Goal: Communication & Community: Ask a question

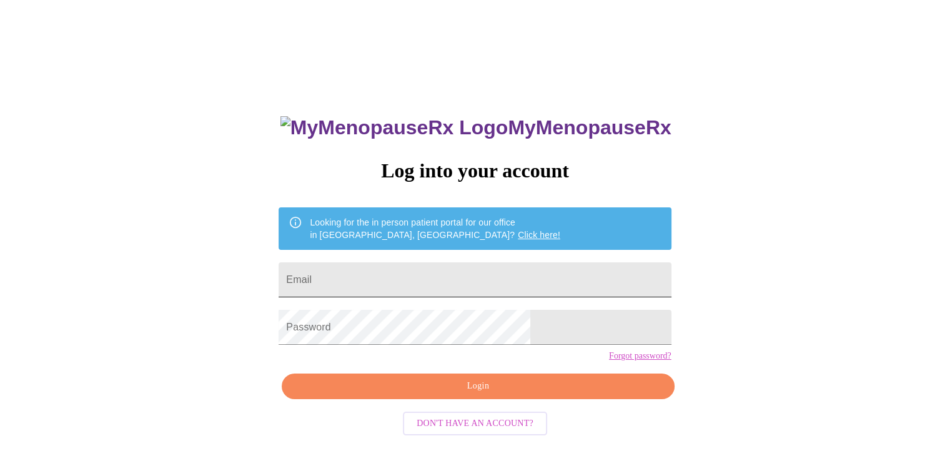
click at [412, 282] on input "Email" at bounding box center [475, 279] width 392 height 35
type input "k"
click at [385, 360] on div "MyMenopauseRx Log into your account Looking for the in person patient portal fo…" at bounding box center [474, 324] width 417 height 456
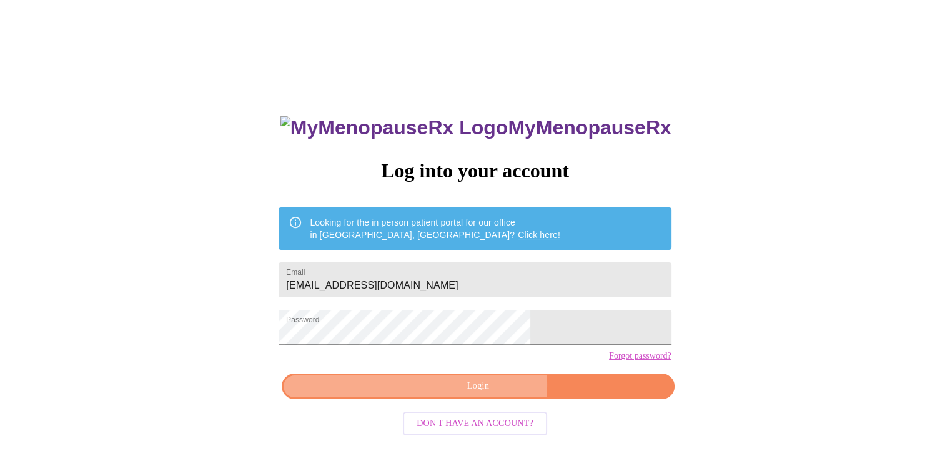
click at [485, 394] on span "Login" at bounding box center [478, 387] width 364 height 16
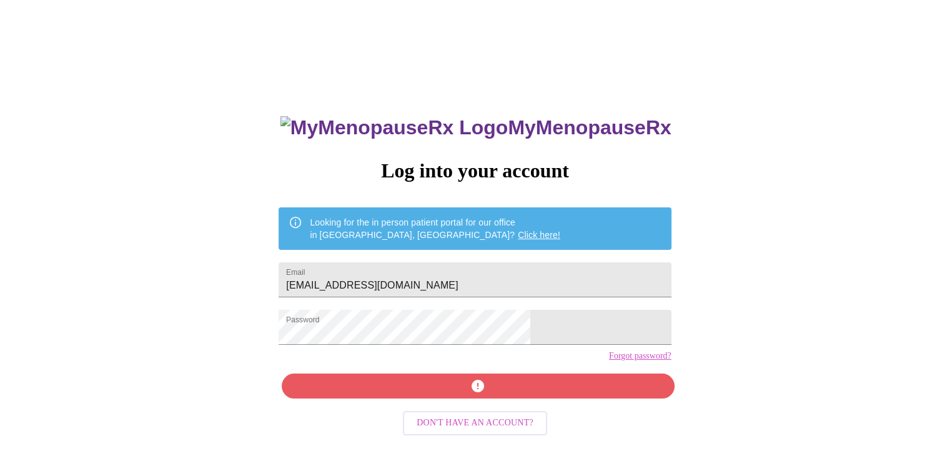
scroll to position [12, 0]
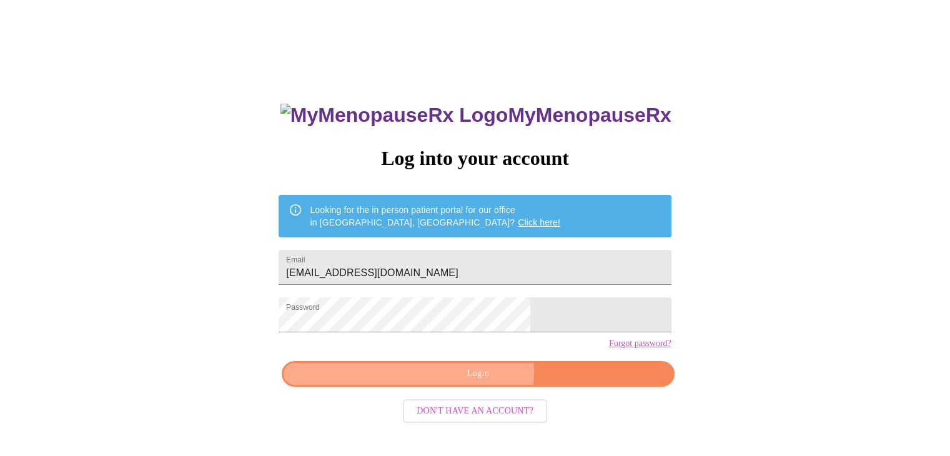
click at [478, 382] on span "Login" at bounding box center [478, 374] width 364 height 16
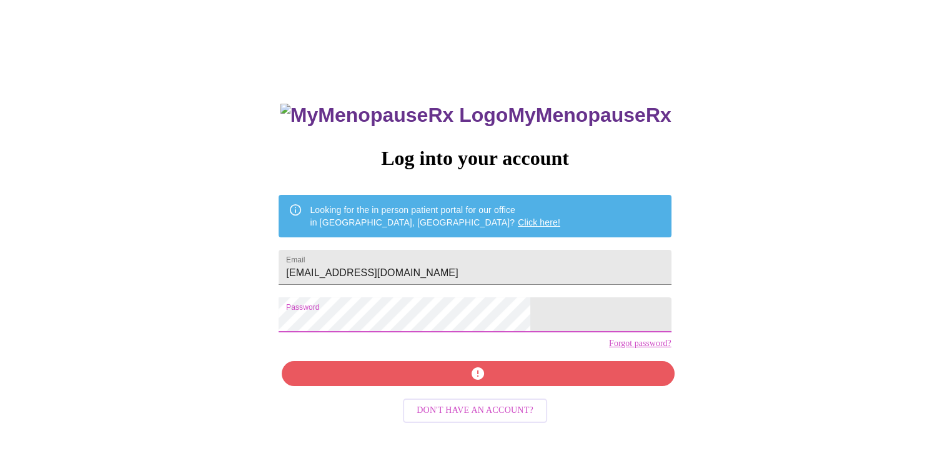
click at [300, 321] on div "MyMenopauseRx Log into your account Looking for the in person patient portal fo…" at bounding box center [475, 266] width 940 height 547
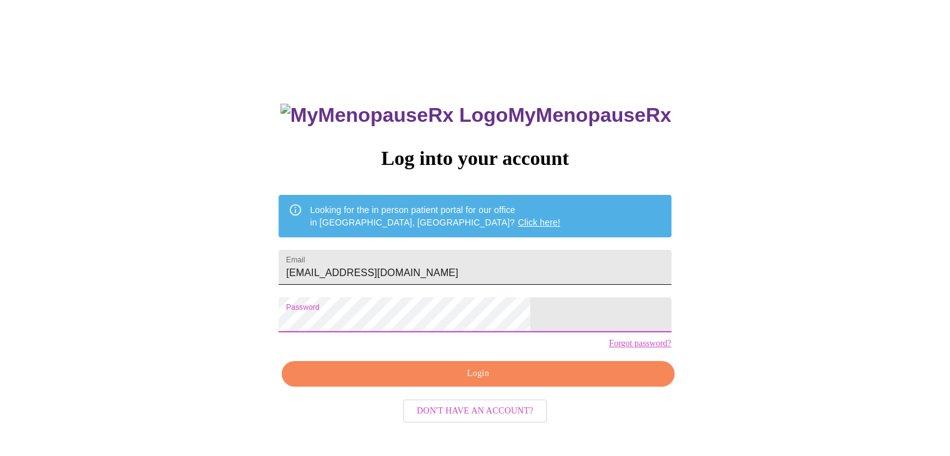
click at [462, 266] on input "kellisellsrealestate@yaoo.com" at bounding box center [475, 267] width 392 height 35
type input "kellisellsrealestate@yahoo.com"
click at [485, 382] on span "Login" at bounding box center [478, 374] width 364 height 16
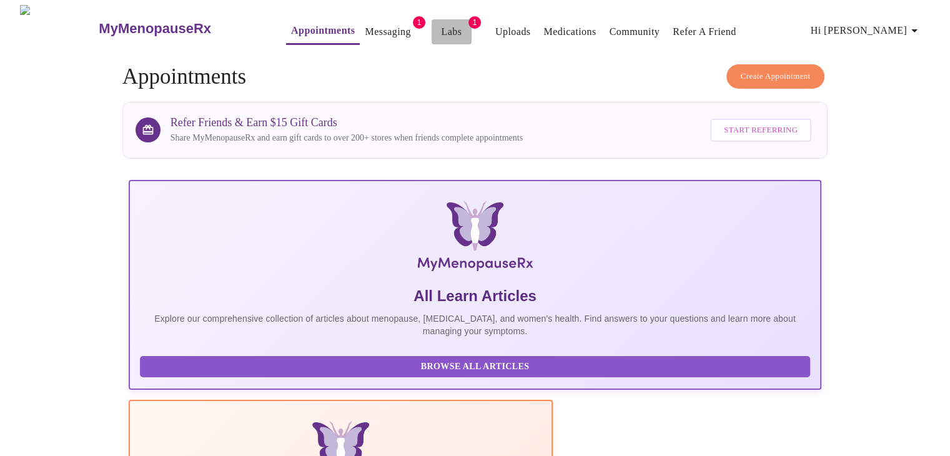
click at [441, 25] on link "Labs" at bounding box center [451, 31] width 21 height 17
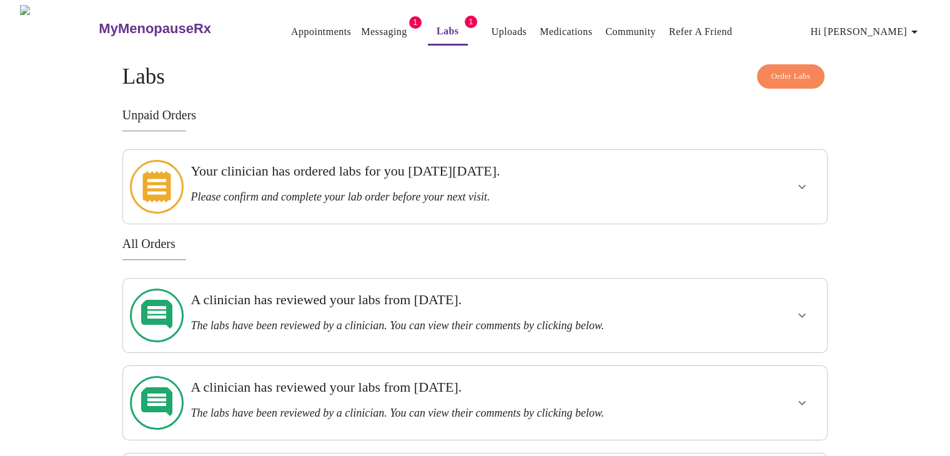
click at [492, 28] on link "Uploads" at bounding box center [510, 31] width 36 height 17
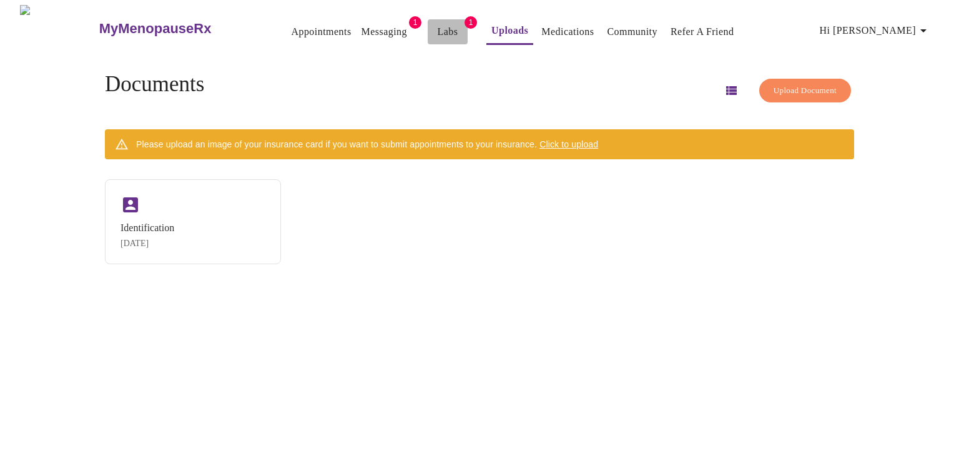
click at [438, 26] on link "Labs" at bounding box center [448, 31] width 21 height 17
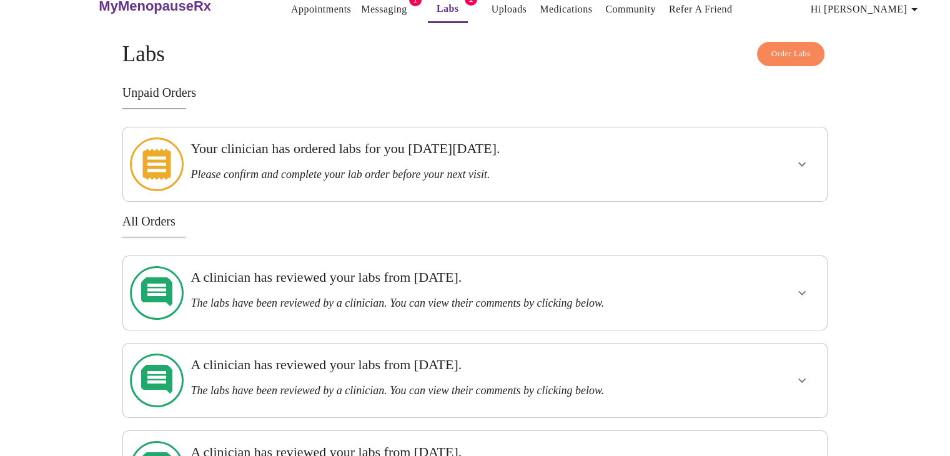
scroll to position [43, 0]
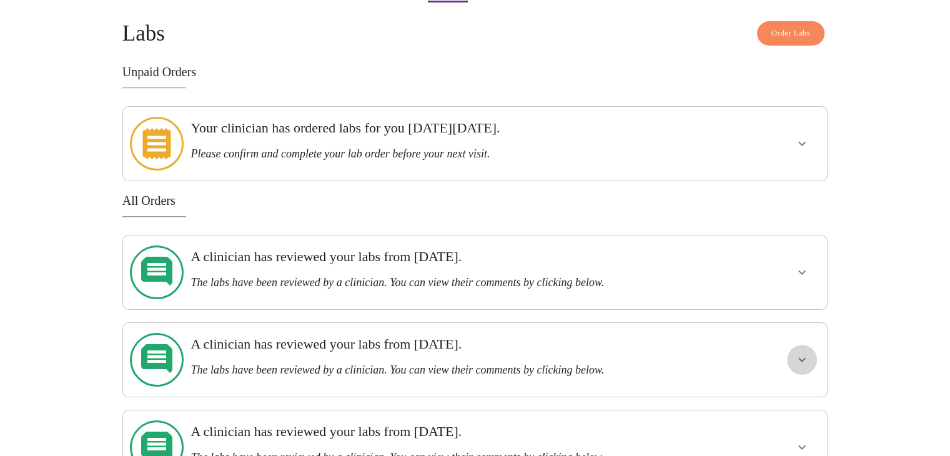
click at [803, 358] on icon "show more" at bounding box center [801, 360] width 7 height 4
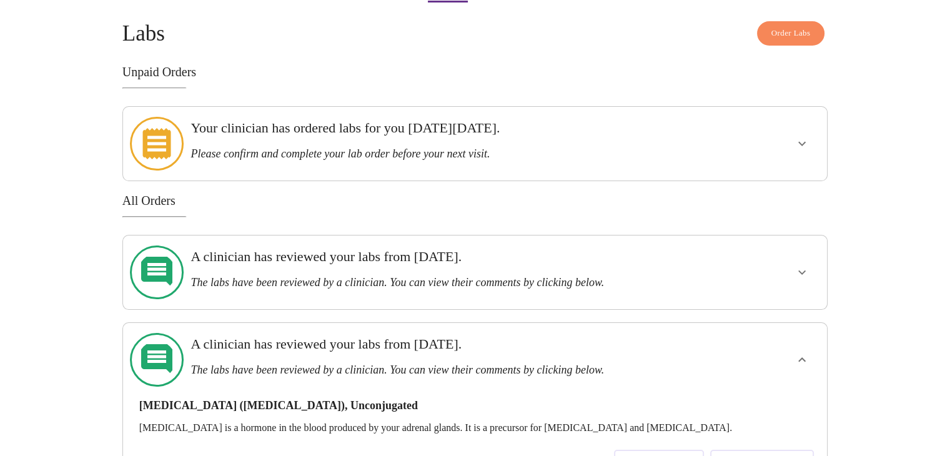
scroll to position [106, 0]
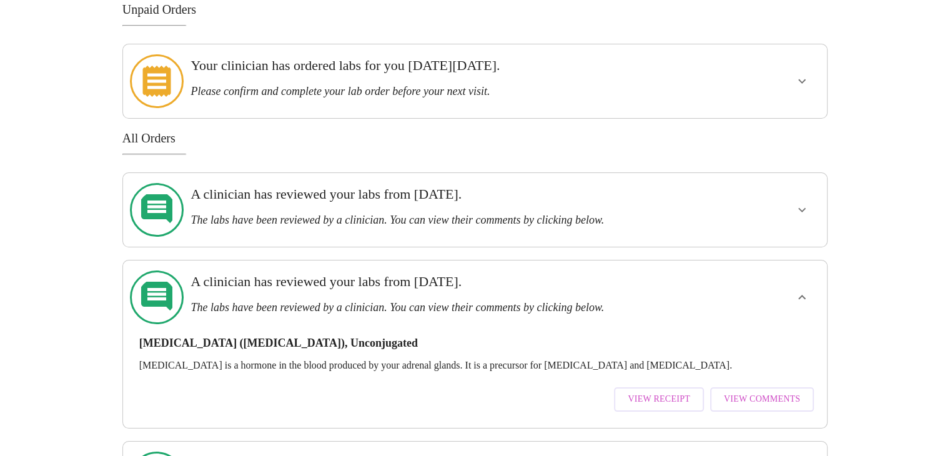
click at [806, 265] on div at bounding box center [764, 297] width 116 height 64
click at [799, 290] on icon "show more" at bounding box center [801, 297] width 15 height 15
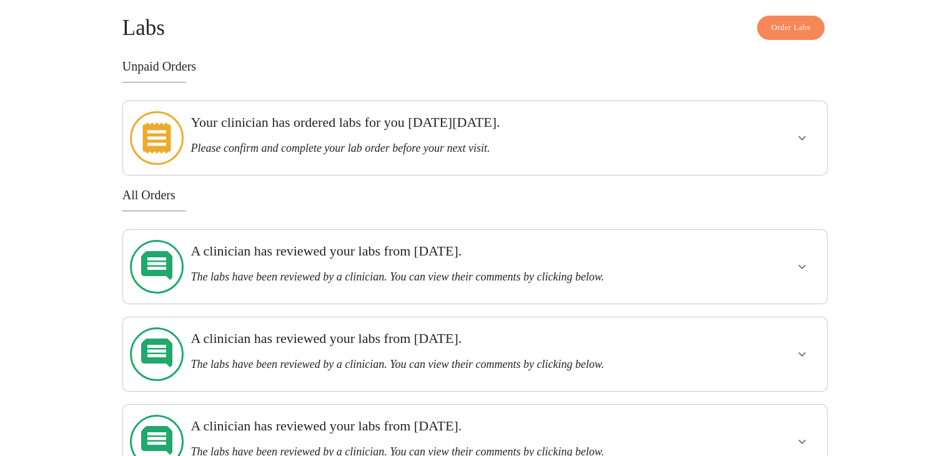
scroll to position [43, 0]
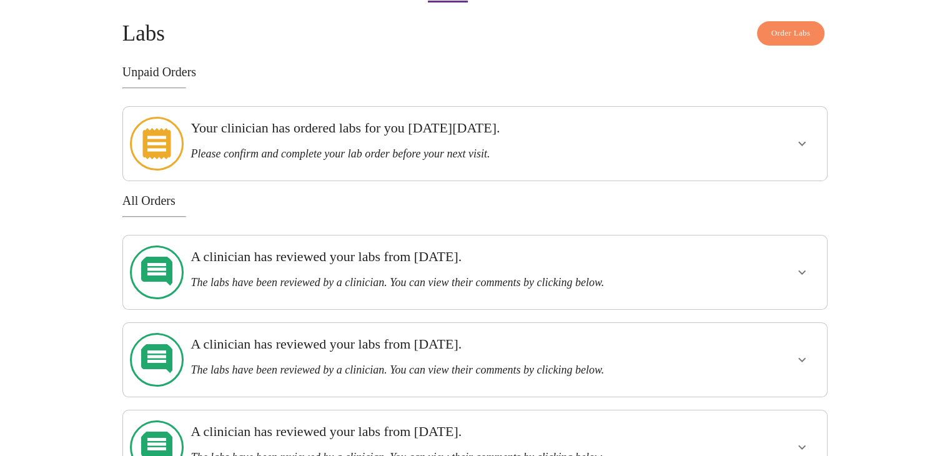
click at [804, 265] on icon "show more" at bounding box center [801, 272] width 15 height 15
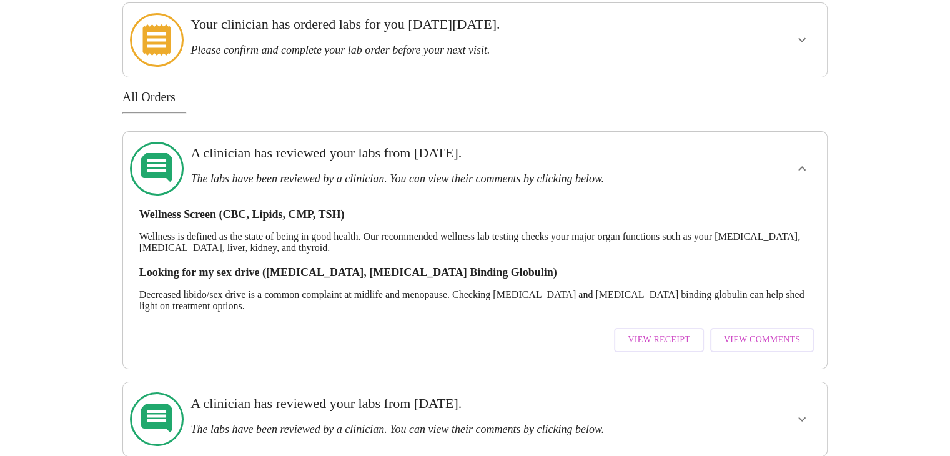
scroll to position [168, 0]
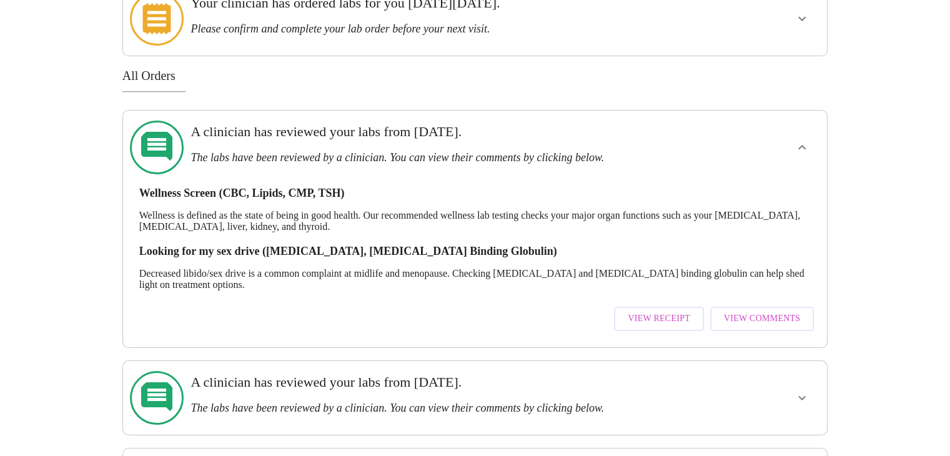
click at [655, 311] on span "View Receipt" at bounding box center [659, 319] width 62 height 16
click at [671, 311] on span "View Receipt" at bounding box center [659, 319] width 62 height 16
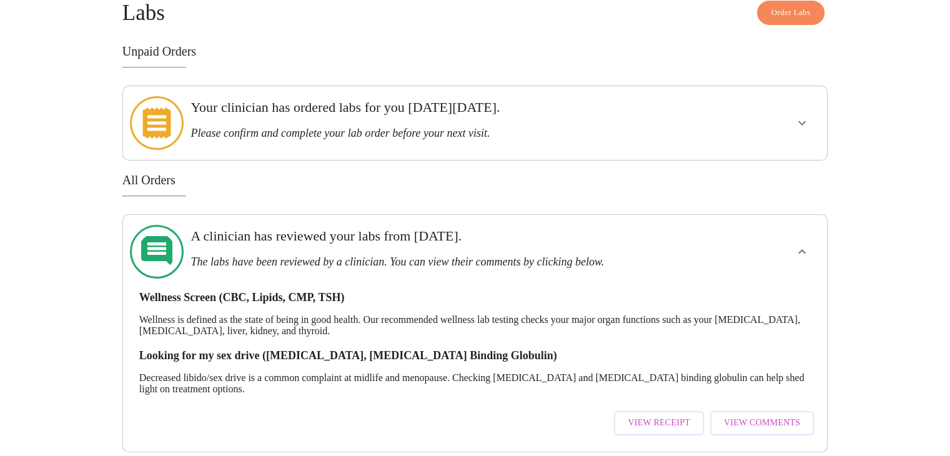
scroll to position [43, 0]
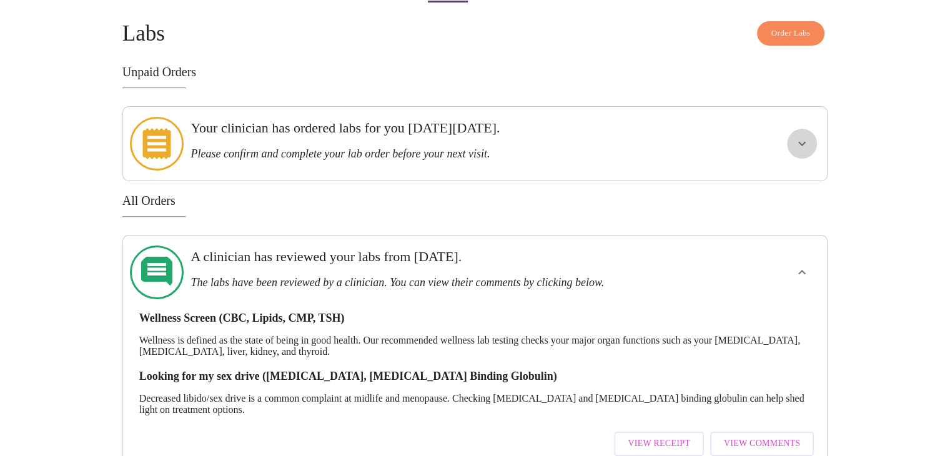
click at [800, 136] on icon "show more" at bounding box center [801, 143] width 15 height 15
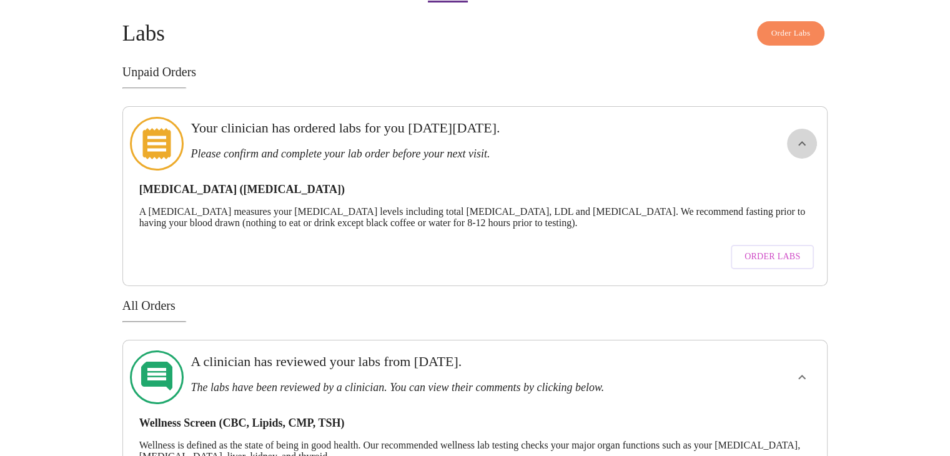
click at [798, 136] on icon "show more" at bounding box center [801, 143] width 15 height 15
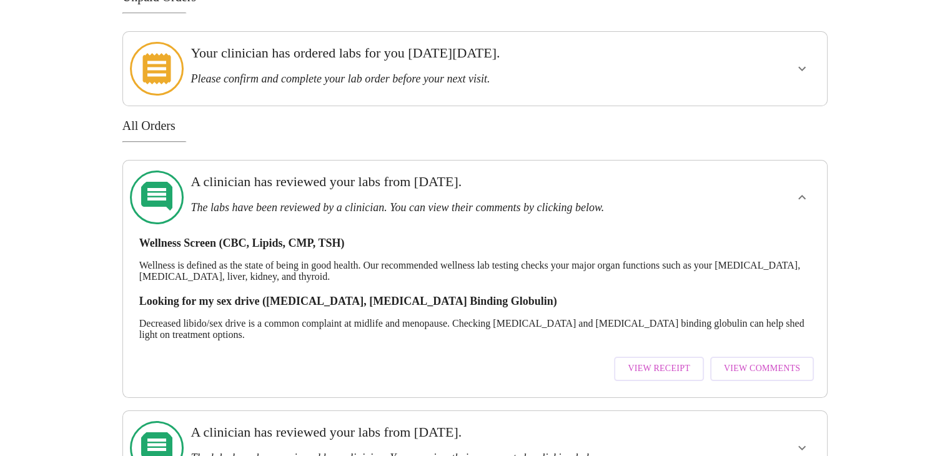
scroll to position [0, 0]
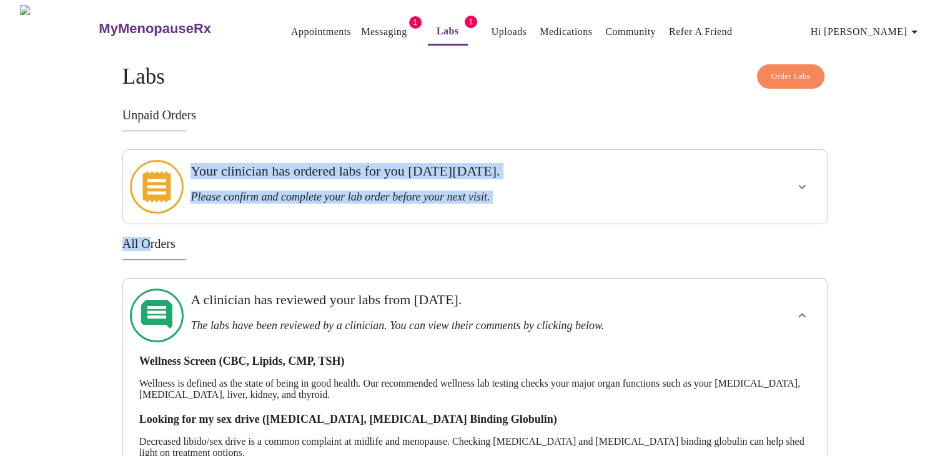
click at [149, 240] on div "Unpaid Orders Your clinician has ordered labs for you on Tuesday, September 16t…" at bounding box center [475, 399] width 706 height 583
click at [302, 237] on h3 "All Orders" at bounding box center [475, 244] width 706 height 14
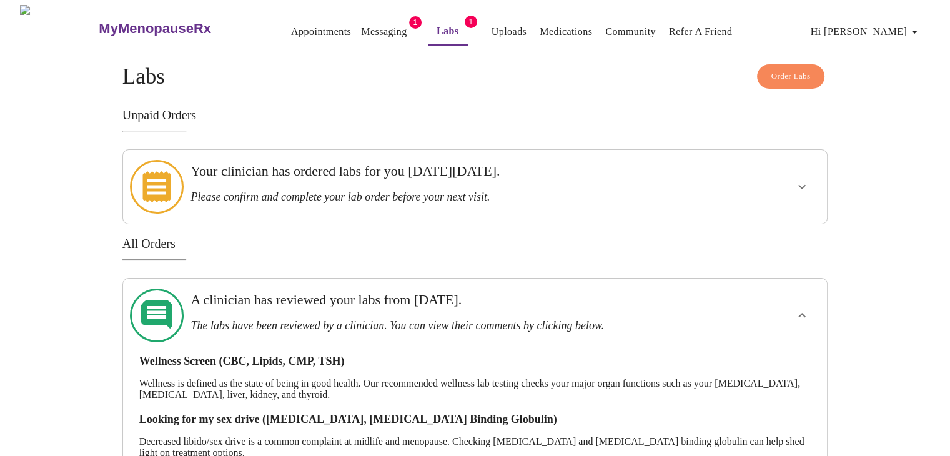
click at [895, 30] on span "Hi [PERSON_NAME]" at bounding box center [866, 31] width 111 height 17
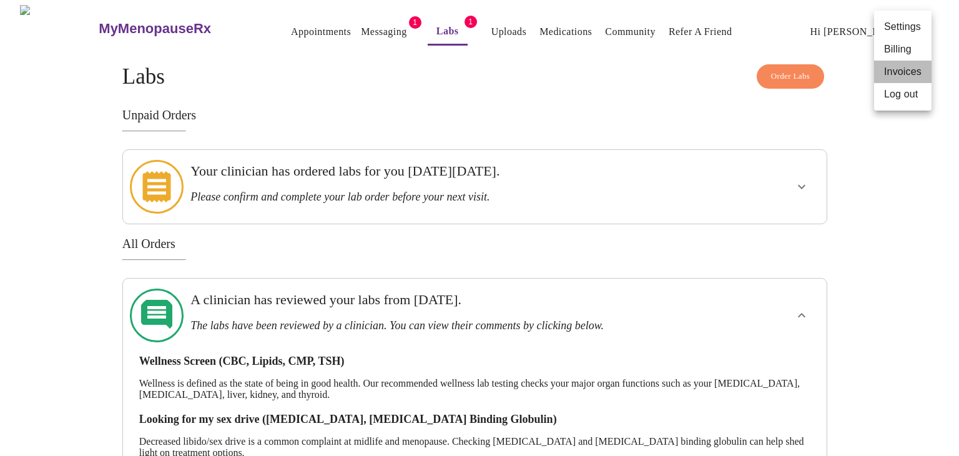
click at [894, 74] on li "Invoices" at bounding box center [902, 72] width 57 height 22
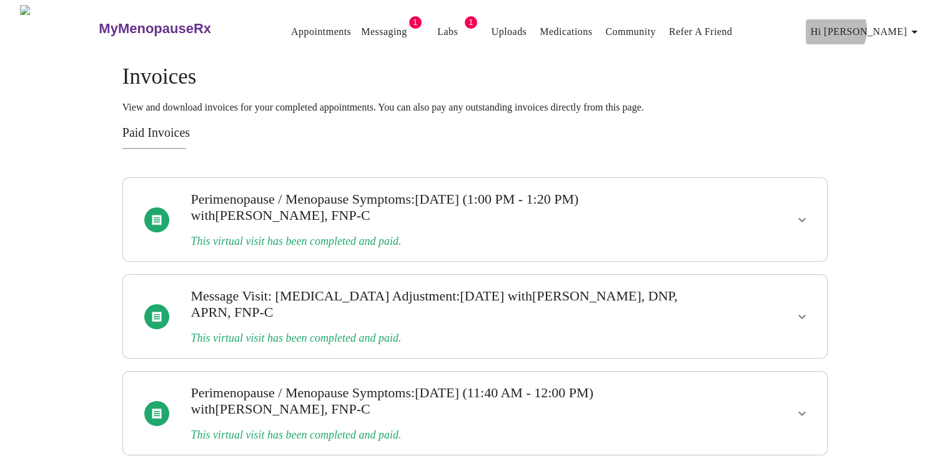
click at [896, 24] on span "Hi [PERSON_NAME]" at bounding box center [866, 31] width 111 height 17
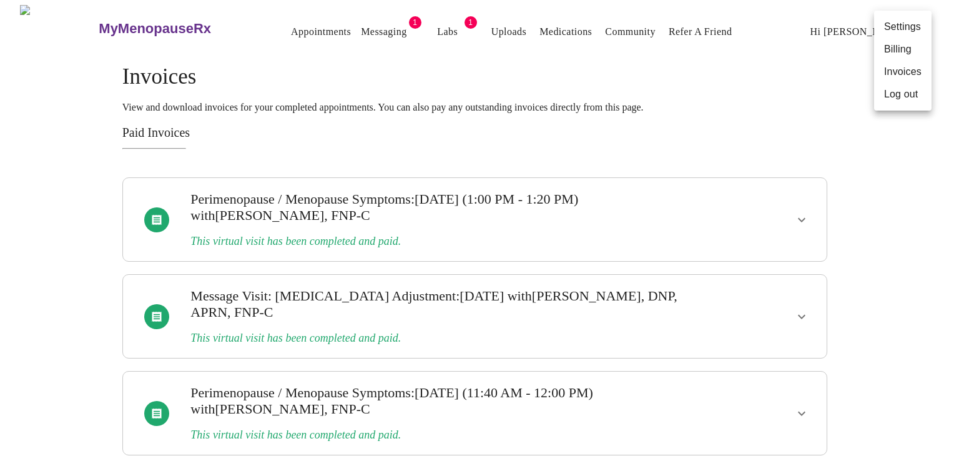
click at [899, 49] on li "Billing" at bounding box center [902, 49] width 57 height 22
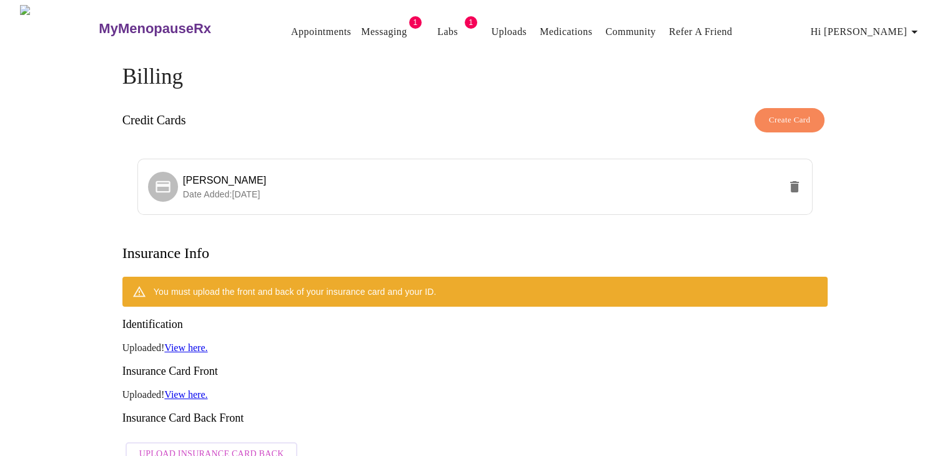
click at [880, 22] on button "Hi [PERSON_NAME]" at bounding box center [866, 31] width 121 height 25
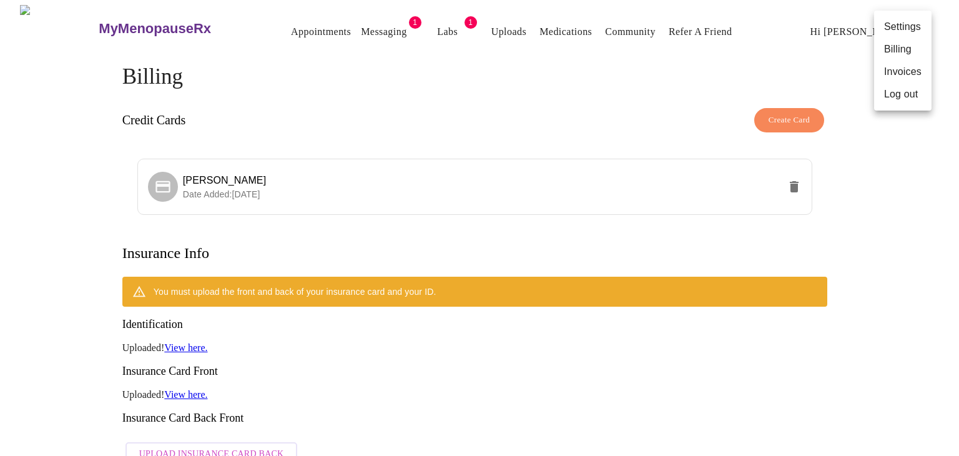
click at [814, 26] on div at bounding box center [479, 228] width 959 height 456
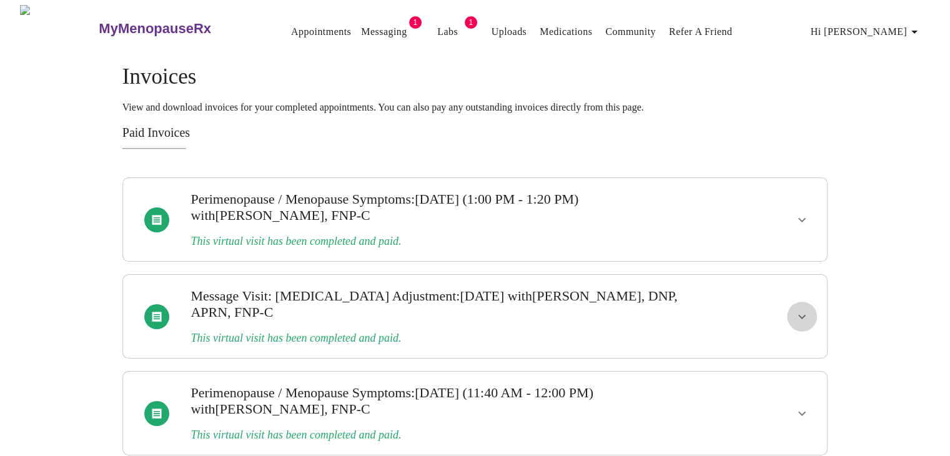
click at [799, 309] on icon "show more" at bounding box center [801, 316] width 15 height 15
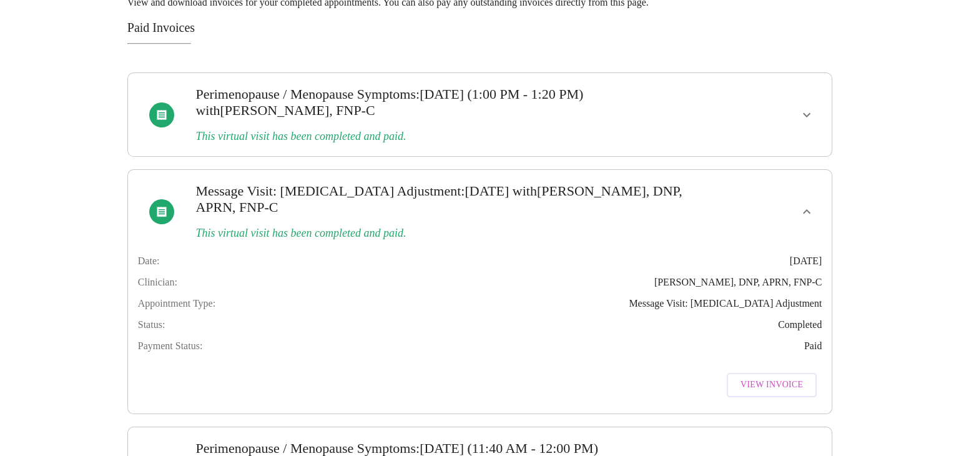
scroll to position [125, 0]
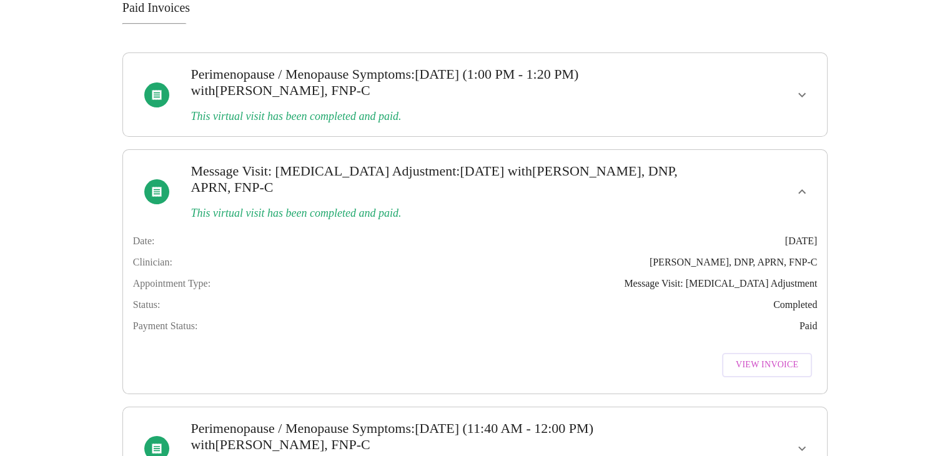
click at [801, 87] on icon "show more" at bounding box center [801, 94] width 15 height 15
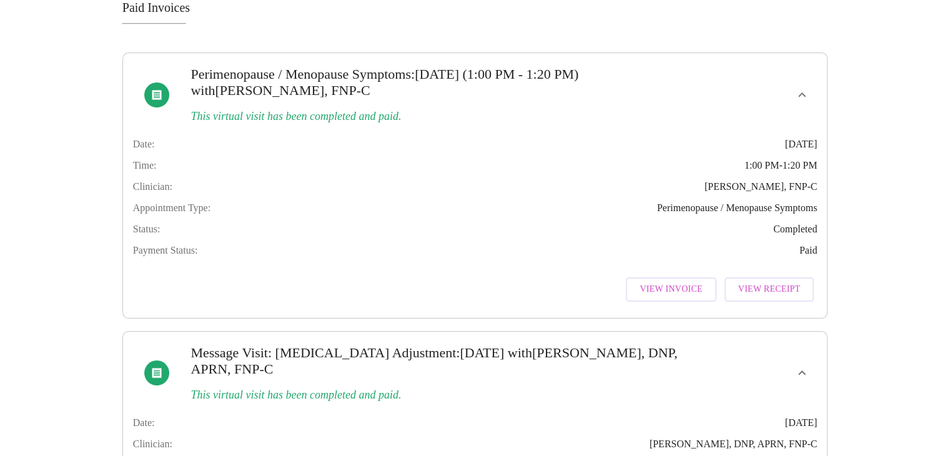
click at [670, 297] on span "View Invoice" at bounding box center [671, 290] width 62 height 16
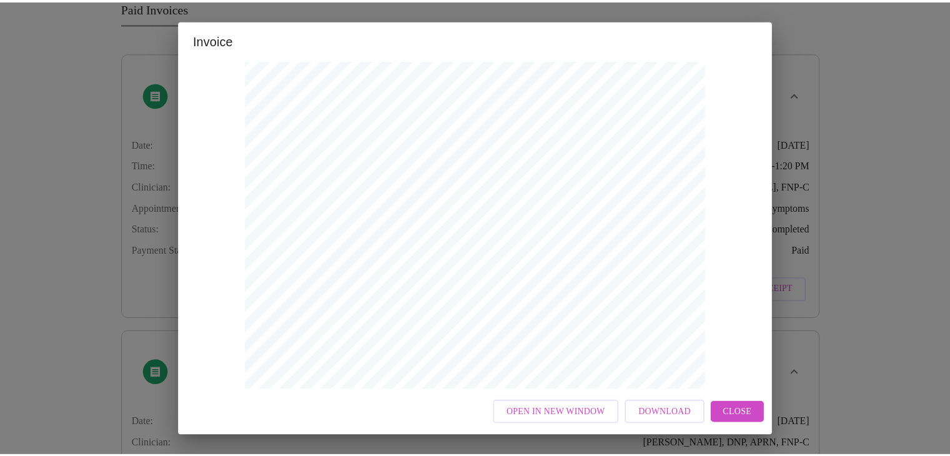
scroll to position [0, 0]
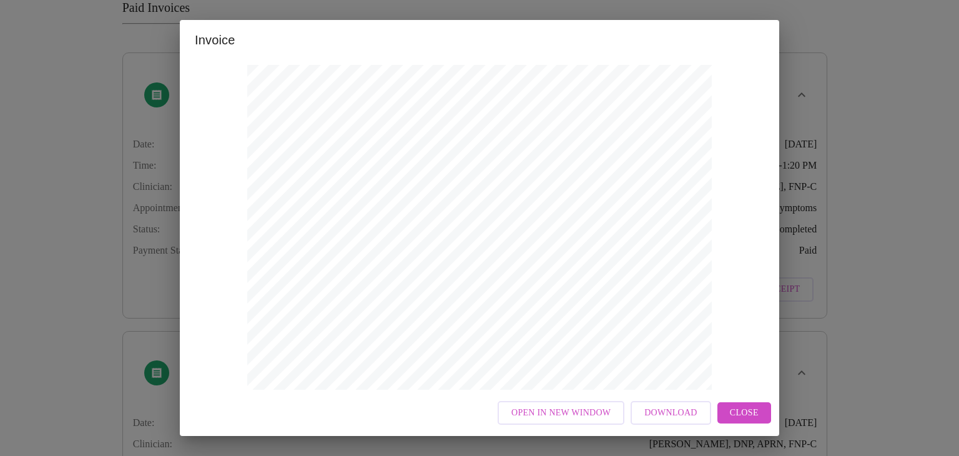
click at [758, 414] on span "Close" at bounding box center [744, 413] width 29 height 16
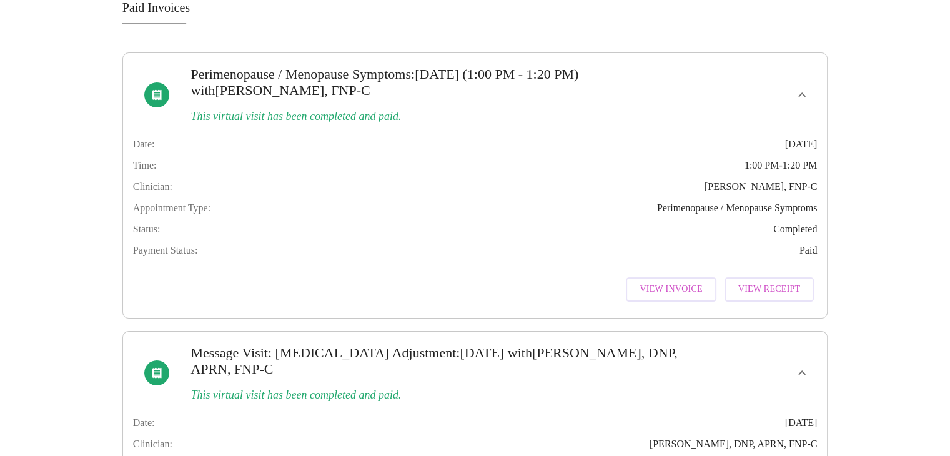
click at [779, 297] on span "View Receipt" at bounding box center [769, 290] width 62 height 16
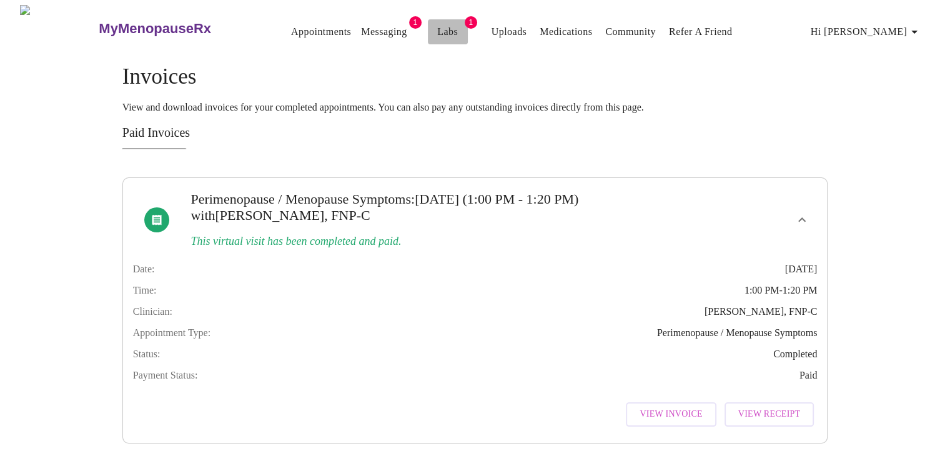
click at [437, 24] on link "Labs" at bounding box center [447, 31] width 21 height 17
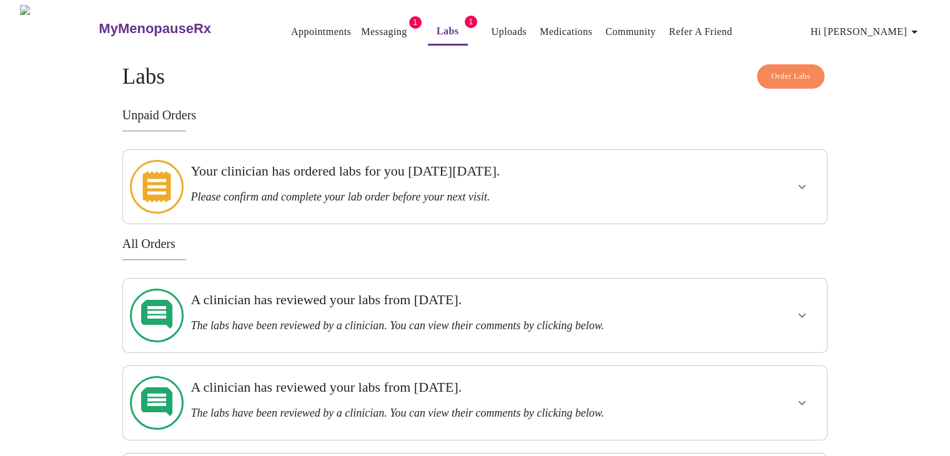
scroll to position [43, 0]
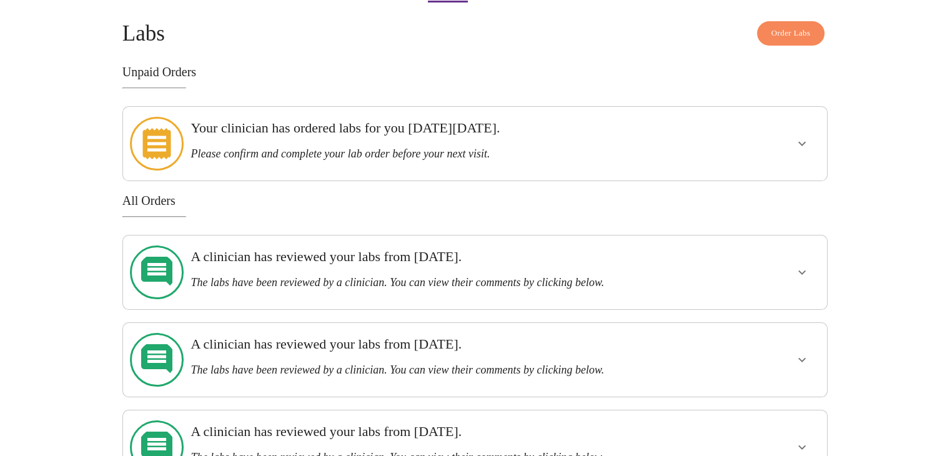
click at [799, 265] on icon "show more" at bounding box center [801, 272] width 15 height 15
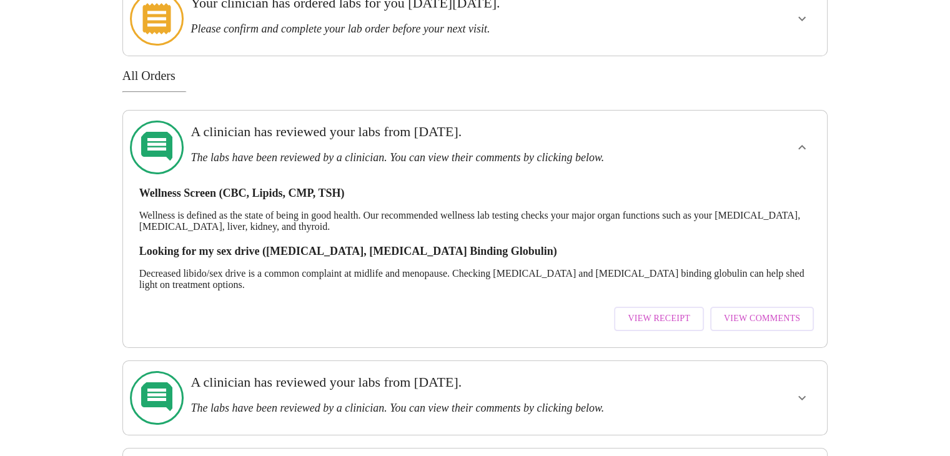
scroll to position [0, 0]
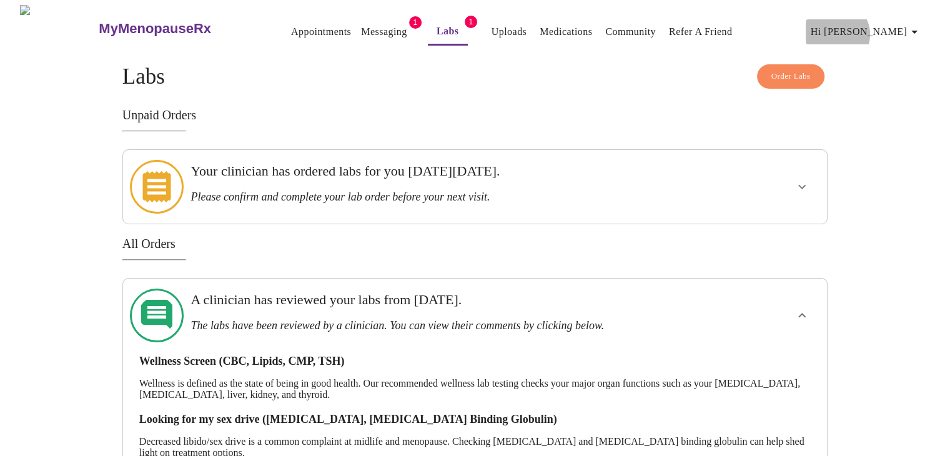
click at [904, 29] on span "Hi [PERSON_NAME]" at bounding box center [866, 31] width 111 height 17
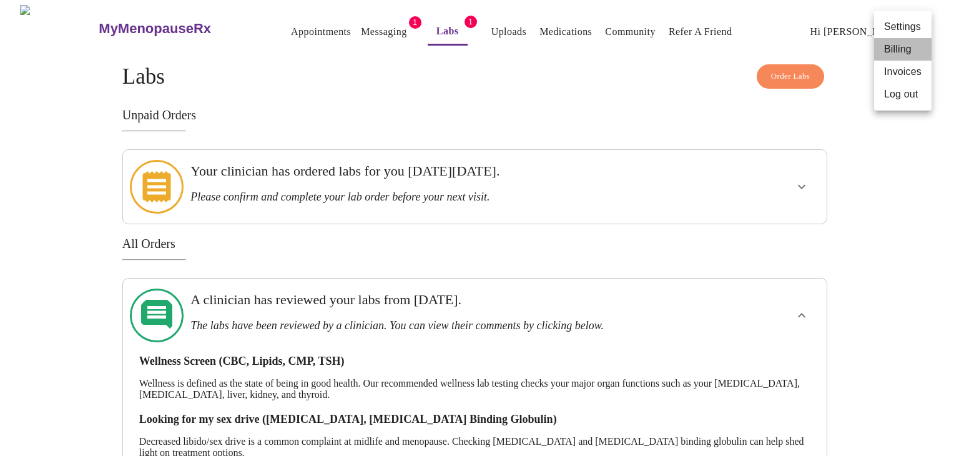
click at [902, 48] on li "Billing" at bounding box center [902, 49] width 57 height 22
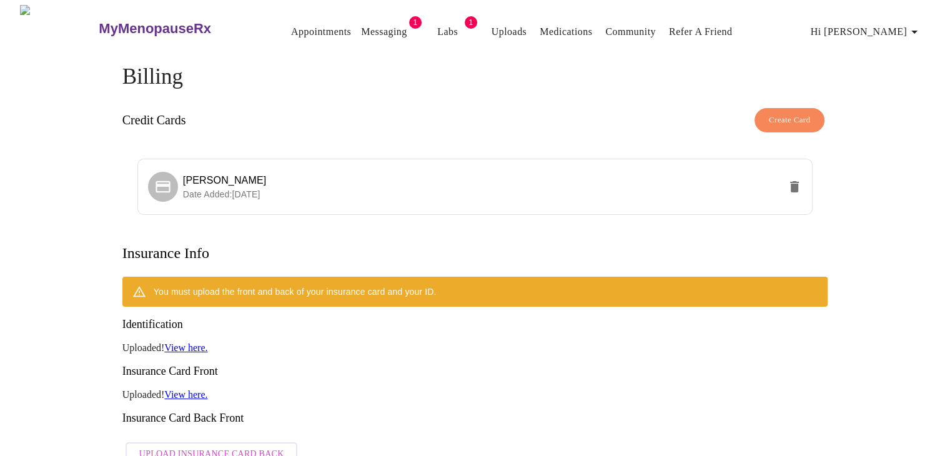
click at [906, 23] on span "Hi [PERSON_NAME]" at bounding box center [866, 31] width 111 height 17
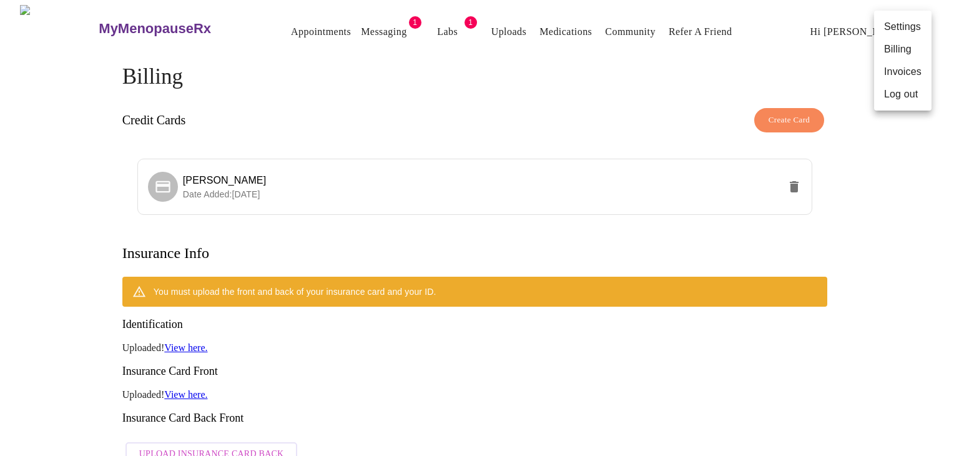
click at [897, 66] on li "Invoices" at bounding box center [902, 72] width 57 height 22
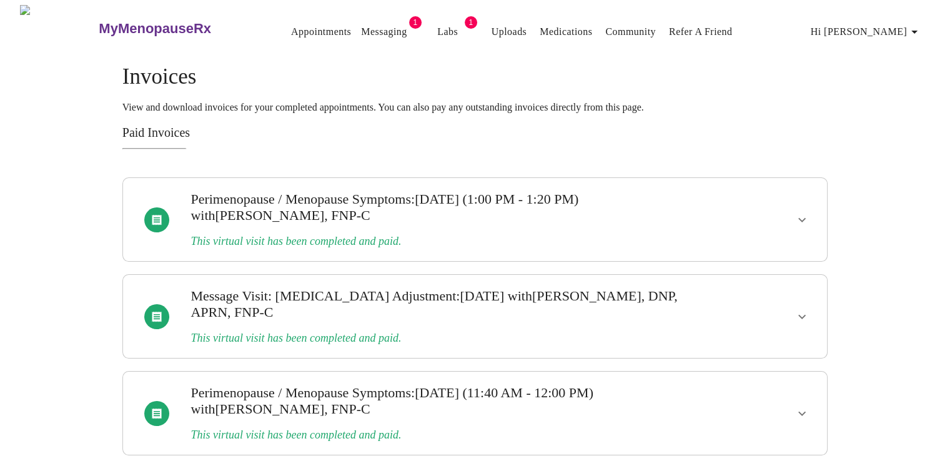
click at [291, 23] on link "Appointments" at bounding box center [321, 31] width 60 height 17
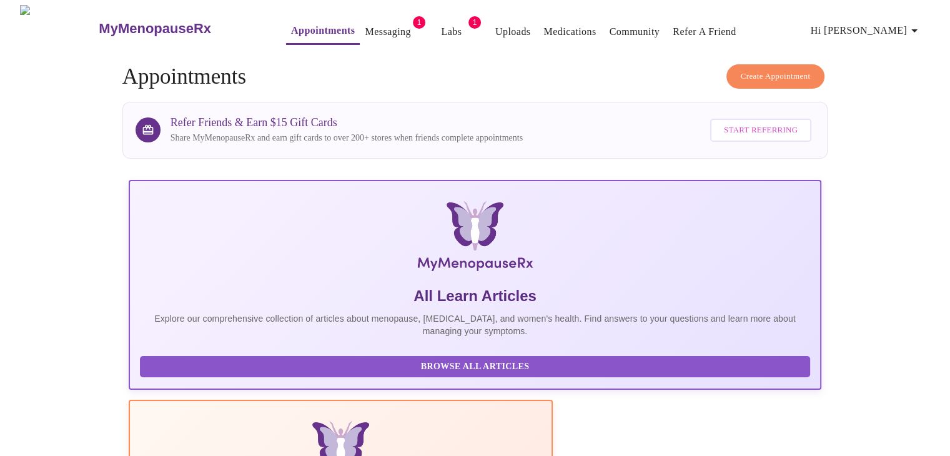
click at [365, 25] on link "Messaging" at bounding box center [388, 31] width 46 height 17
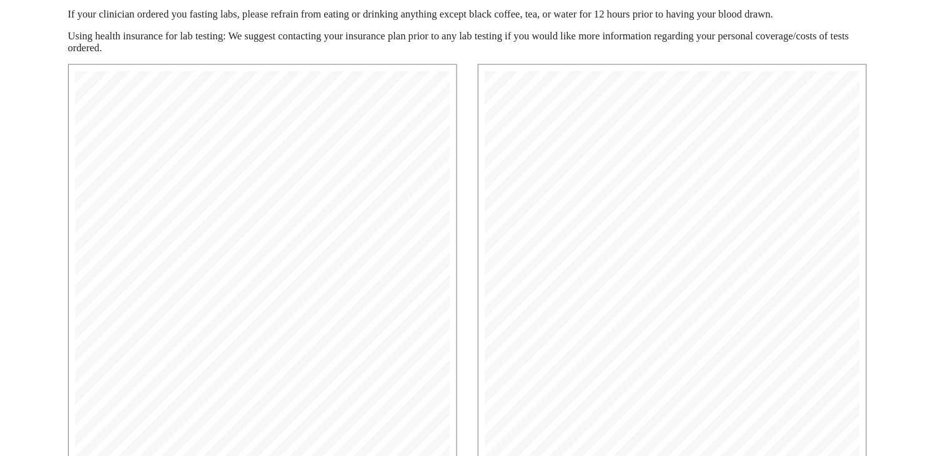
scroll to position [154, 0]
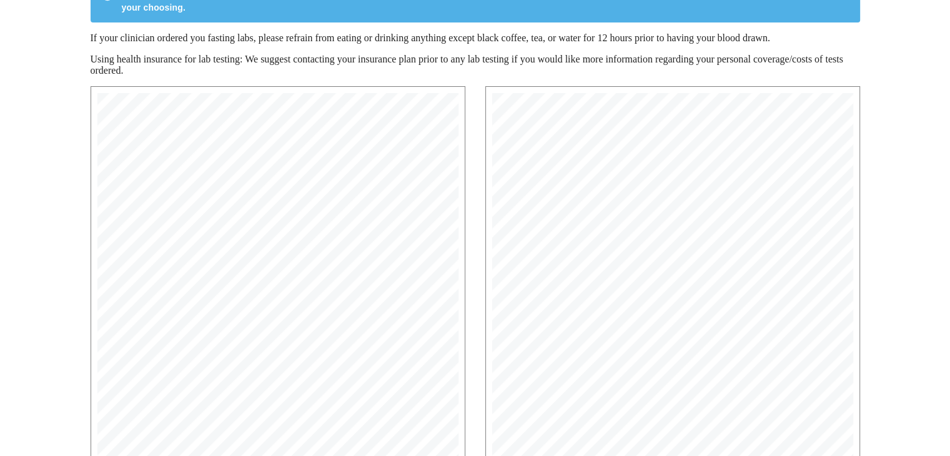
scroll to position [160, 0]
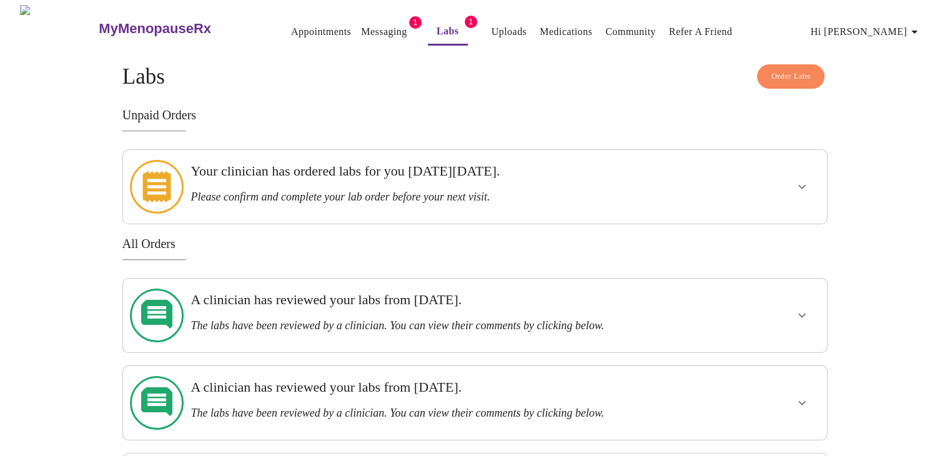
click at [361, 27] on link "Messaging" at bounding box center [384, 31] width 46 height 17
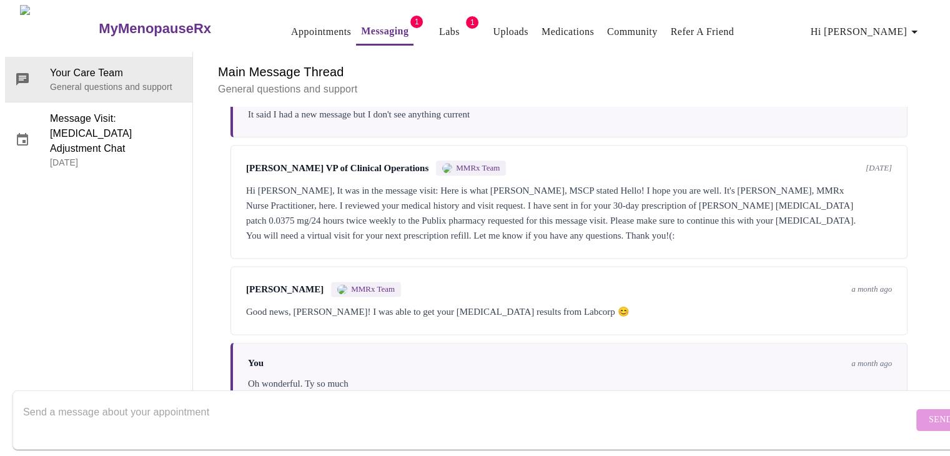
scroll to position [1789, 0]
click at [172, 400] on textarea "Send a message about your appointment" at bounding box center [468, 420] width 890 height 40
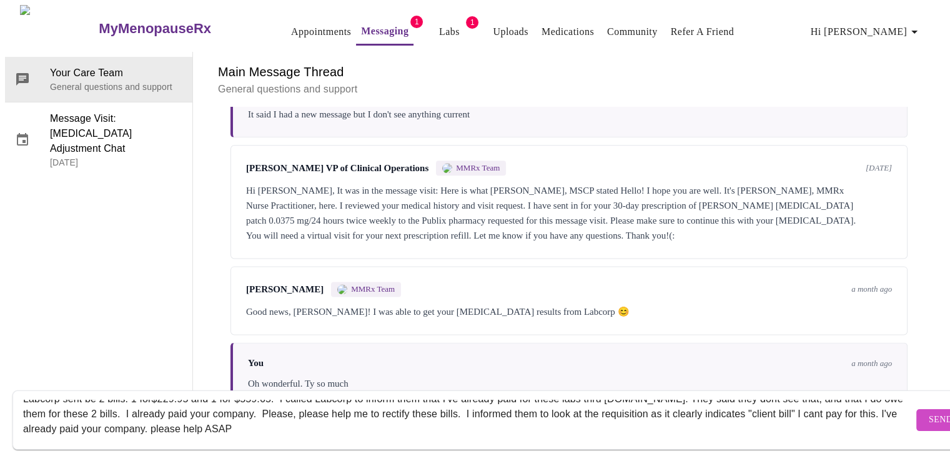
scroll to position [15, 0]
type textarea "Labcorp sent be 2 bills. 1 for$229.95 and 1 for $559.65. I called Labcorp to in…"
click at [929, 412] on span "Send" at bounding box center [941, 420] width 24 height 16
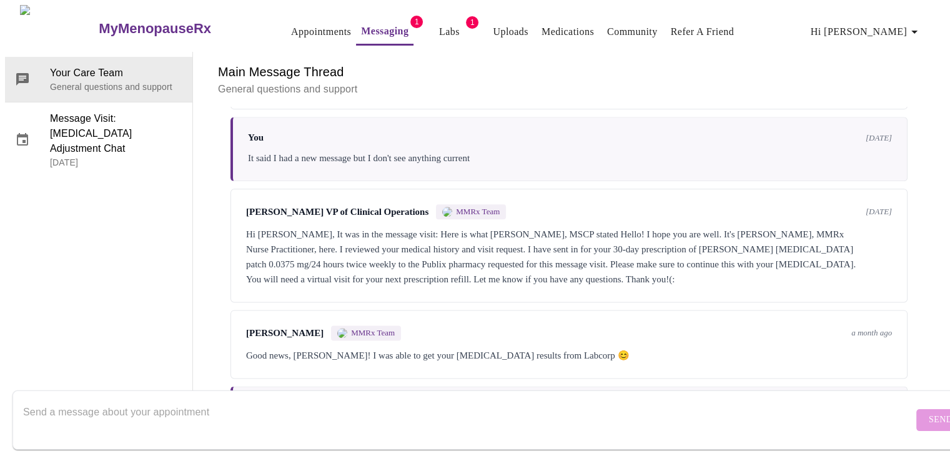
scroll to position [1910, 0]
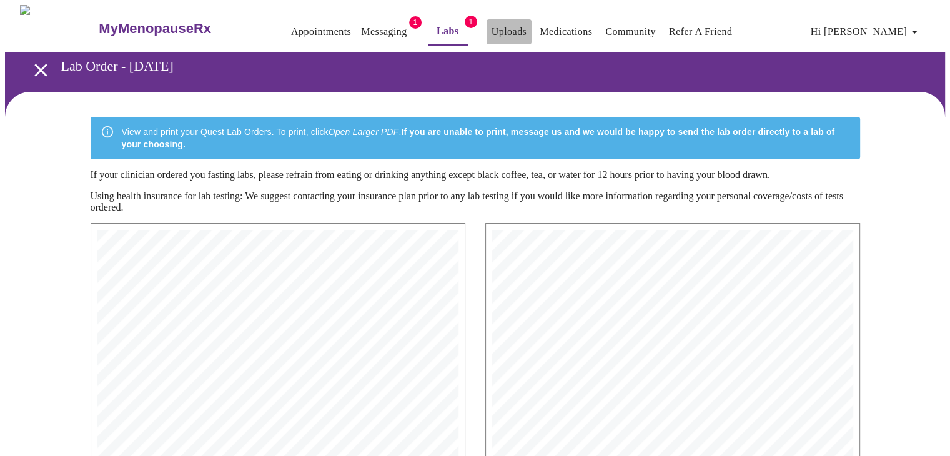
click at [492, 26] on link "Uploads" at bounding box center [510, 31] width 36 height 17
click at [361, 27] on link "Messaging" at bounding box center [384, 31] width 46 height 17
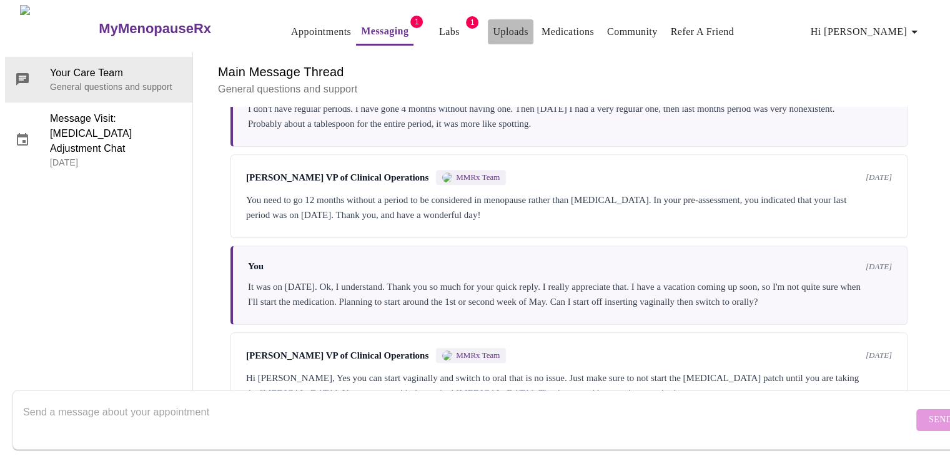
click at [493, 23] on link "Uploads" at bounding box center [511, 31] width 36 height 17
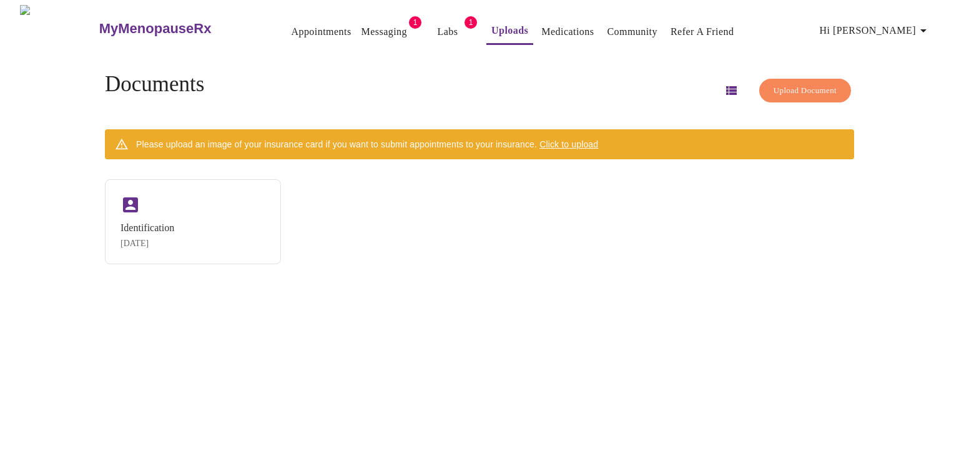
click at [567, 28] on link "Medications" at bounding box center [568, 31] width 52 height 17
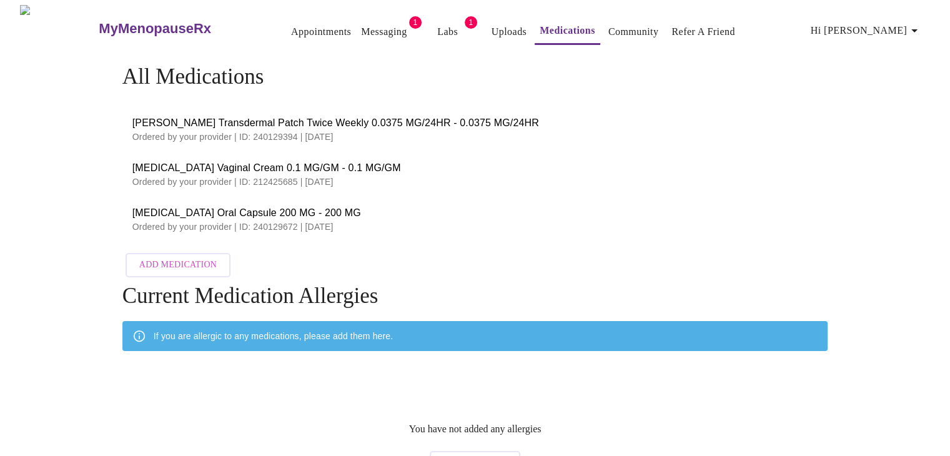
click at [437, 27] on link "Labs" at bounding box center [447, 31] width 21 height 17
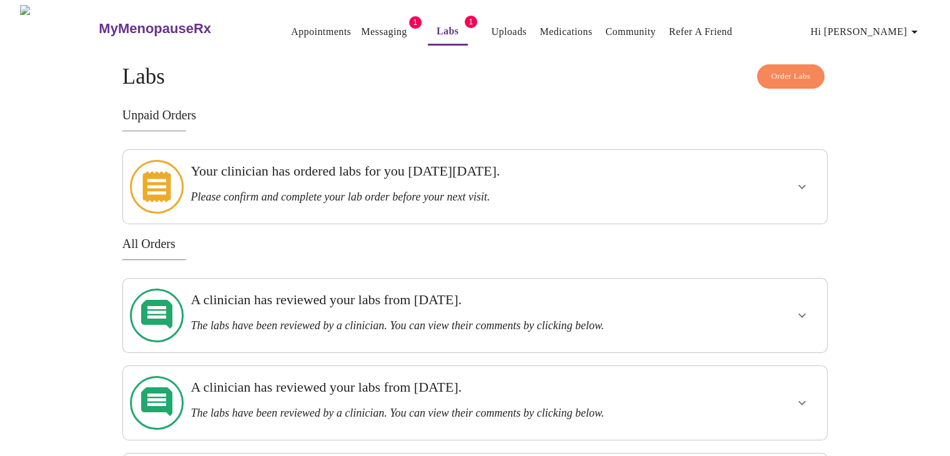
click at [803, 308] on icon "show more" at bounding box center [801, 315] width 15 height 15
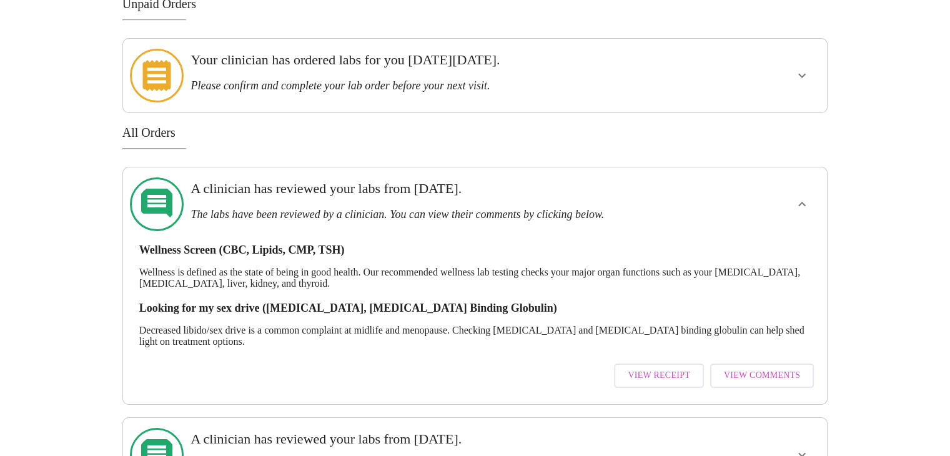
scroll to position [125, 0]
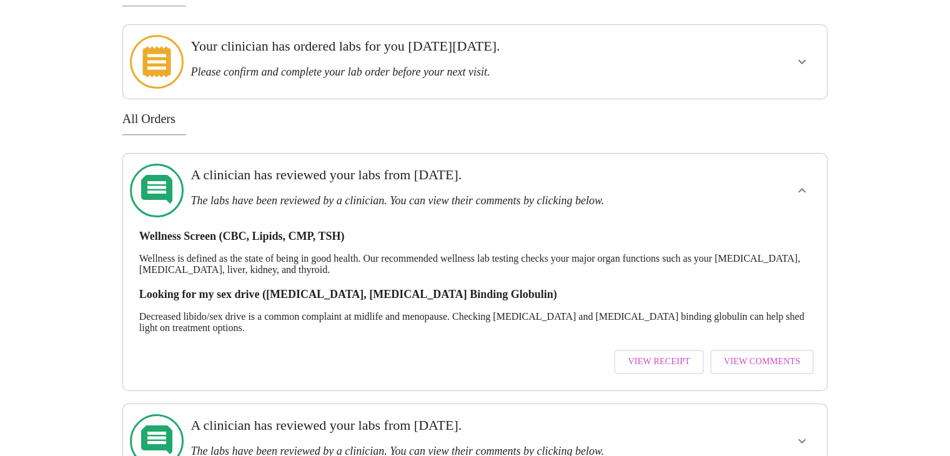
click at [663, 354] on span "View Receipt" at bounding box center [659, 362] width 62 height 16
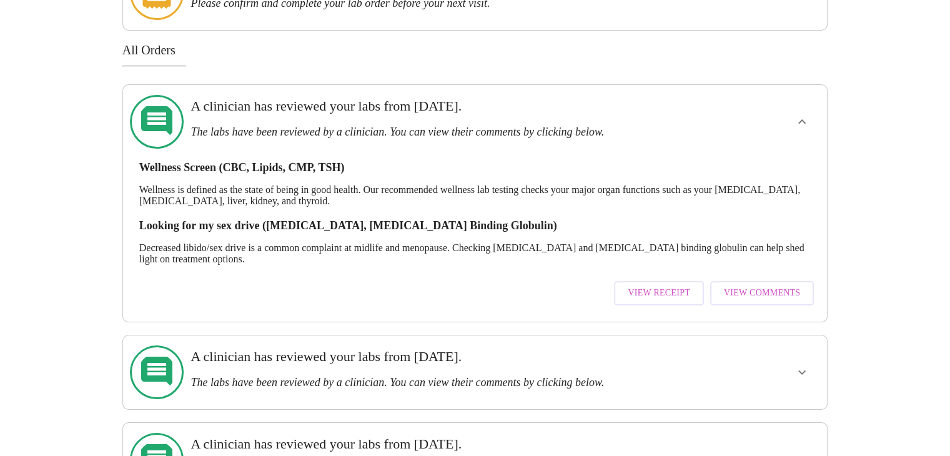
scroll to position [207, 0]
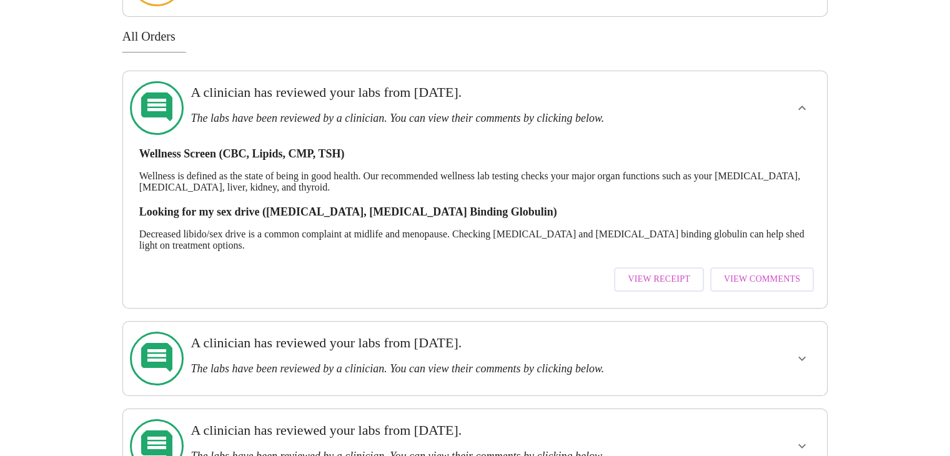
click at [804, 351] on icon "show more" at bounding box center [801, 358] width 15 height 15
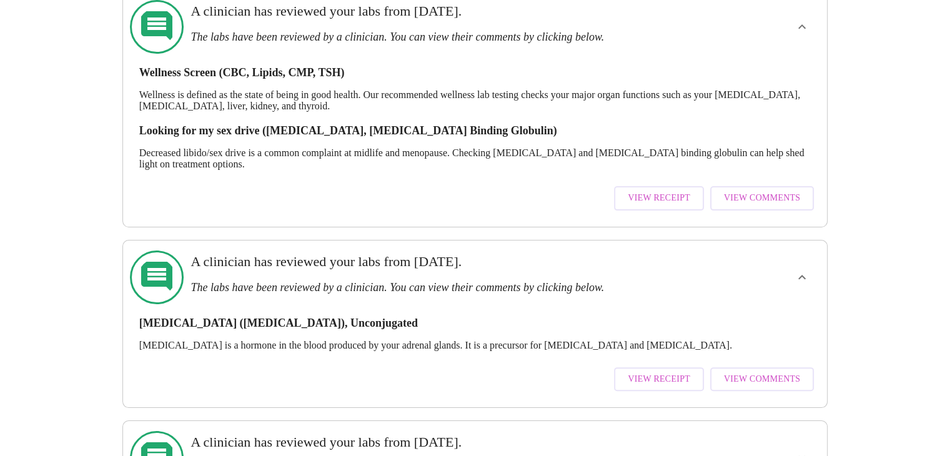
scroll to position [297, 0]
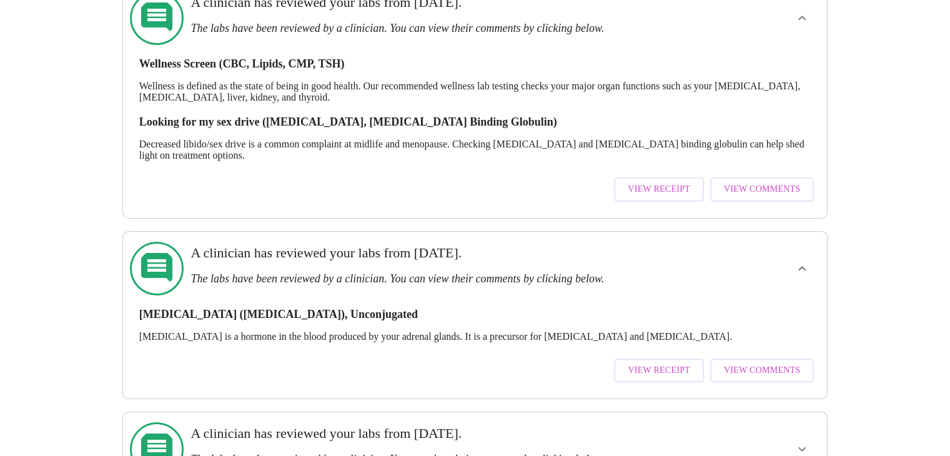
click at [665, 363] on span "View Receipt" at bounding box center [659, 371] width 62 height 16
